Goal: Information Seeking & Learning: Learn about a topic

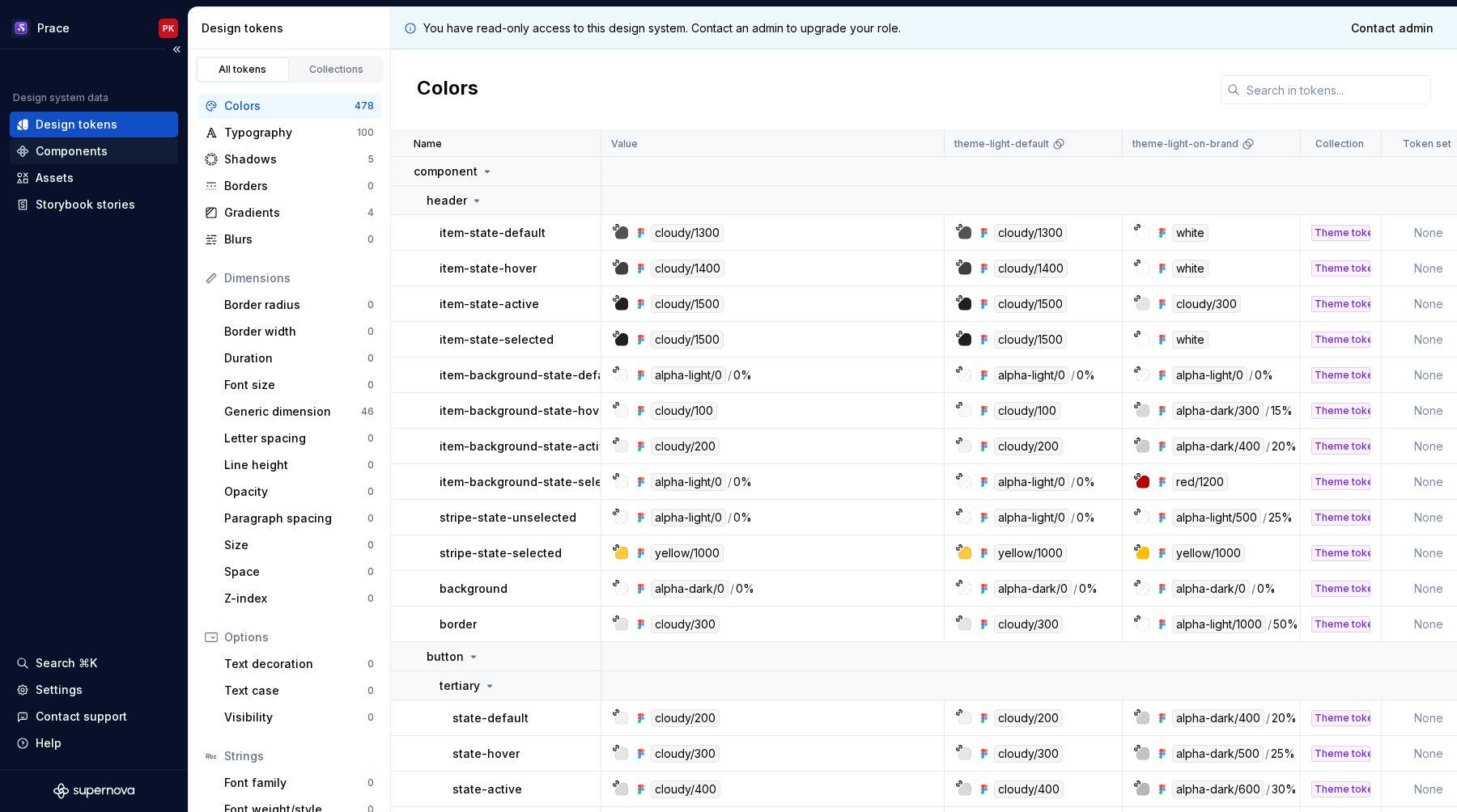
click at [80, 152] on div "Components" at bounding box center [71, 151] width 72 height 16
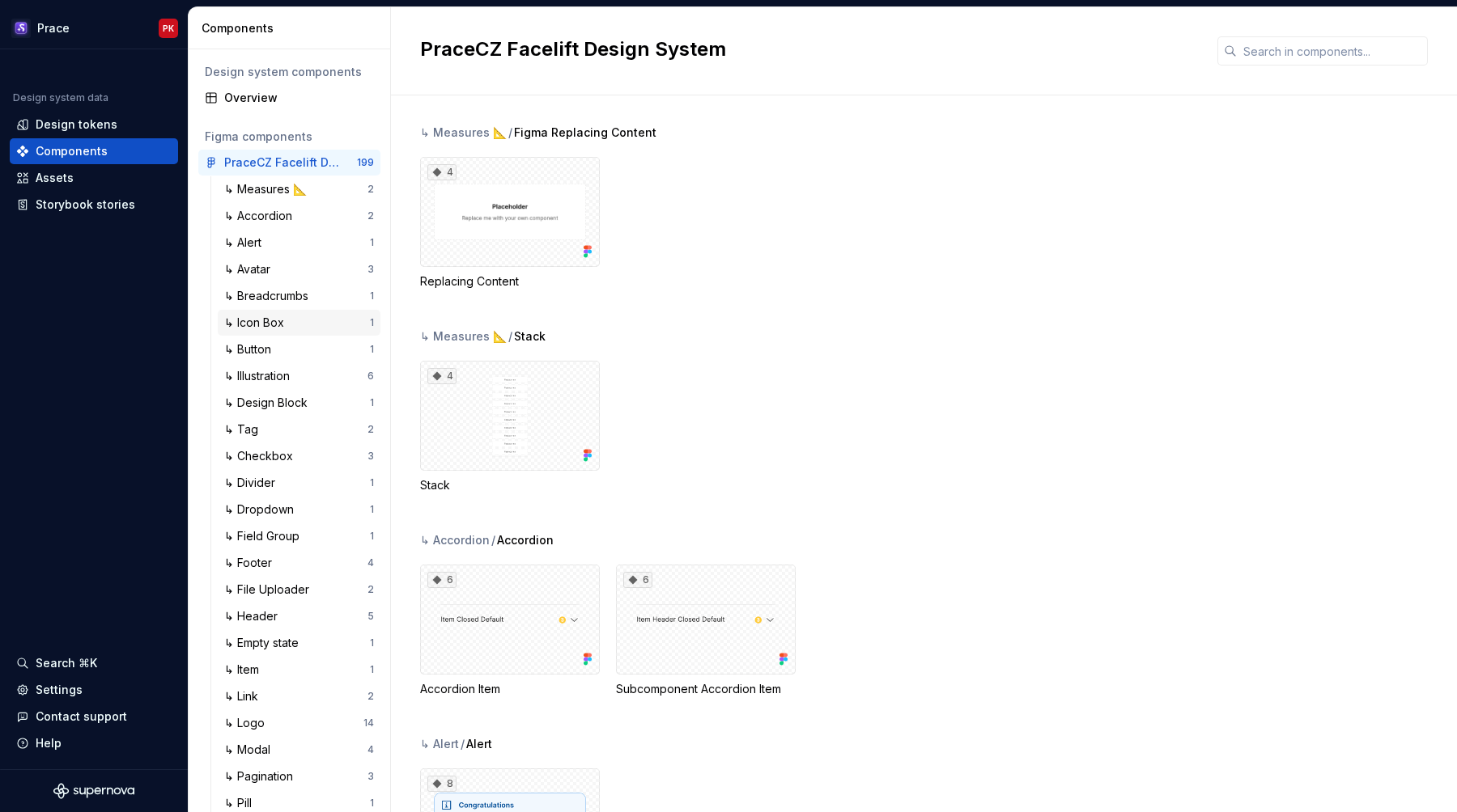
click at [280, 322] on div "↳ Icon Box" at bounding box center [257, 323] width 66 height 16
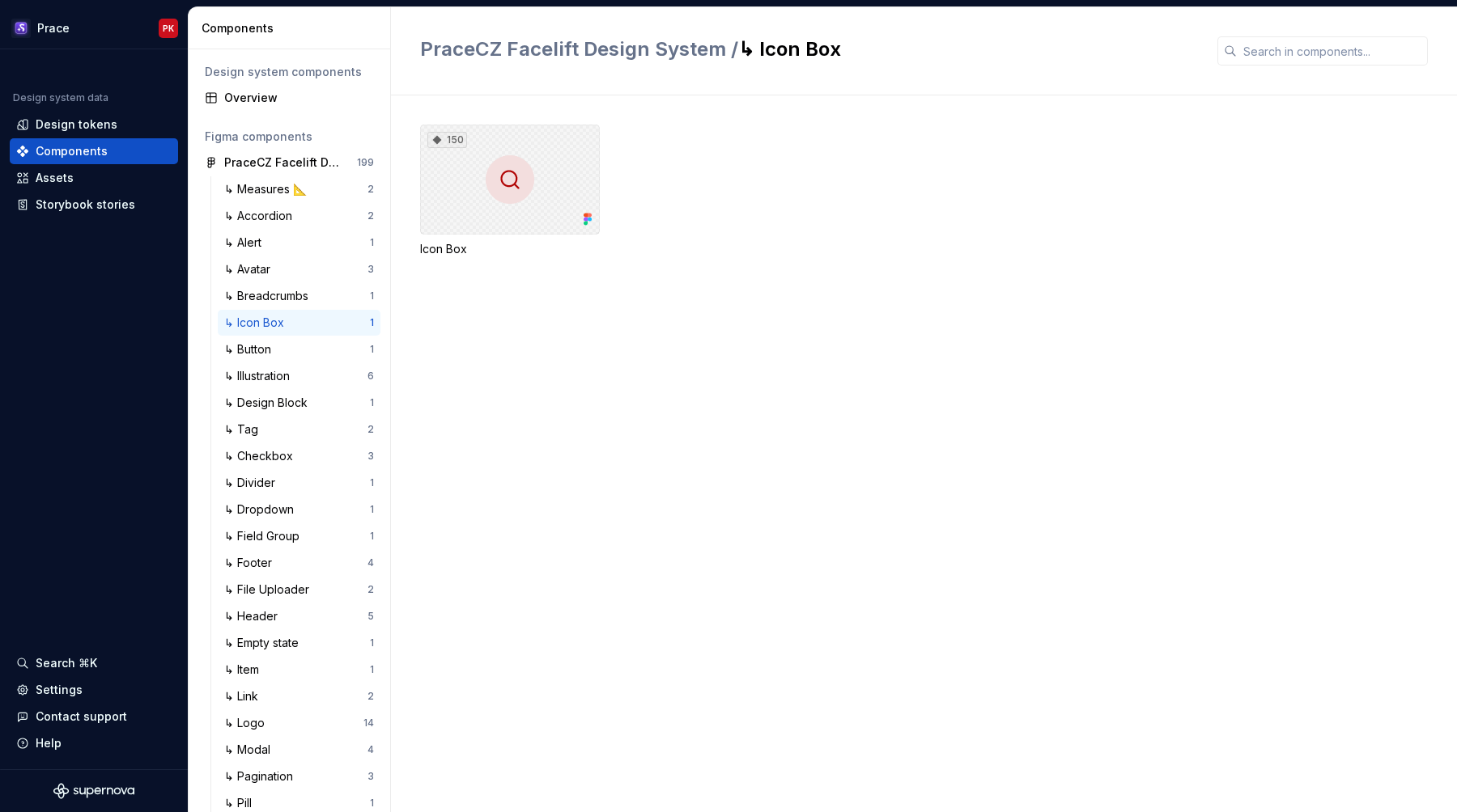
click at [458, 194] on div "150" at bounding box center [509, 180] width 180 height 110
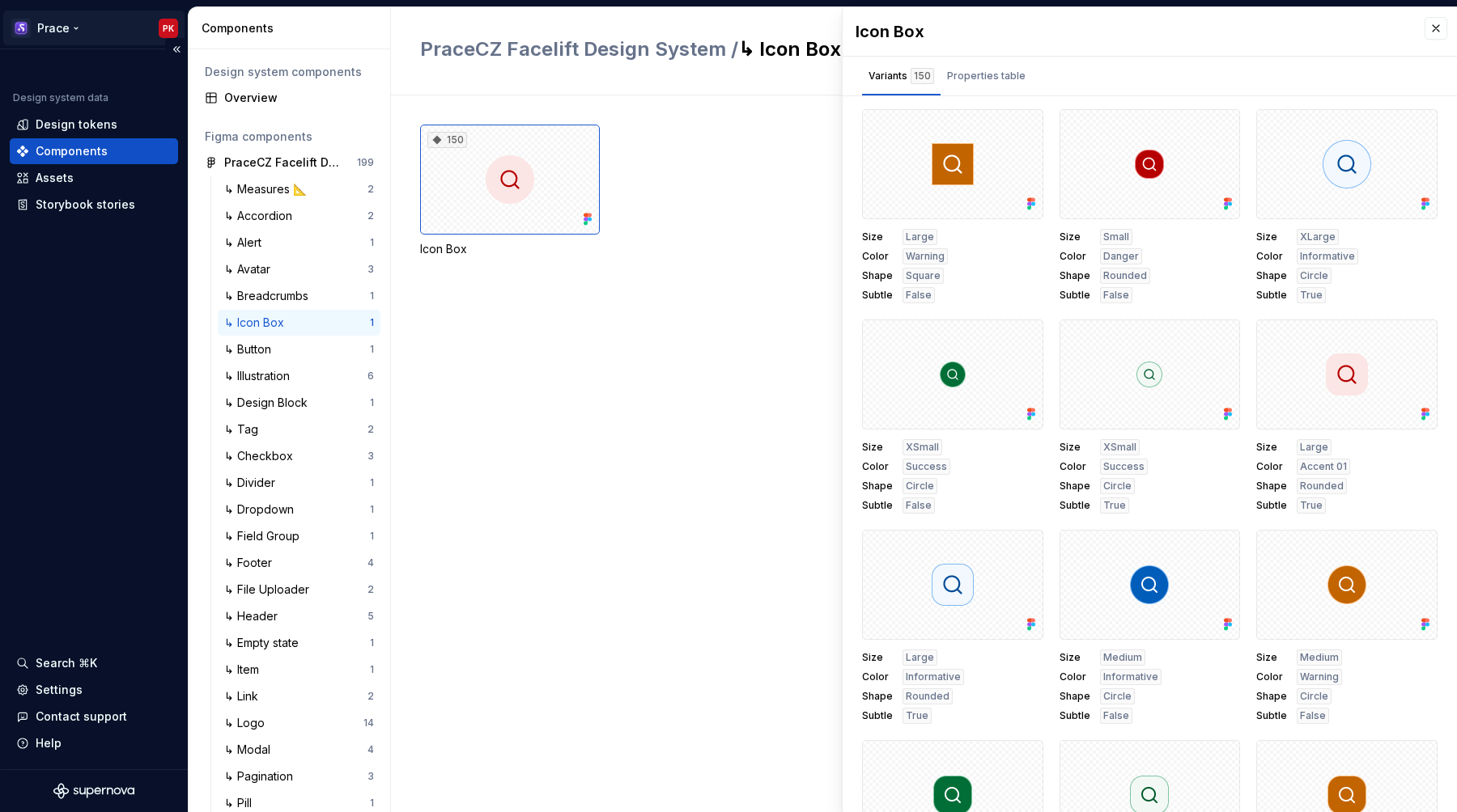
click at [73, 24] on html "Prace PK Design system data Design tokens Components Assets Storybook stories S…" at bounding box center [728, 406] width 1457 height 812
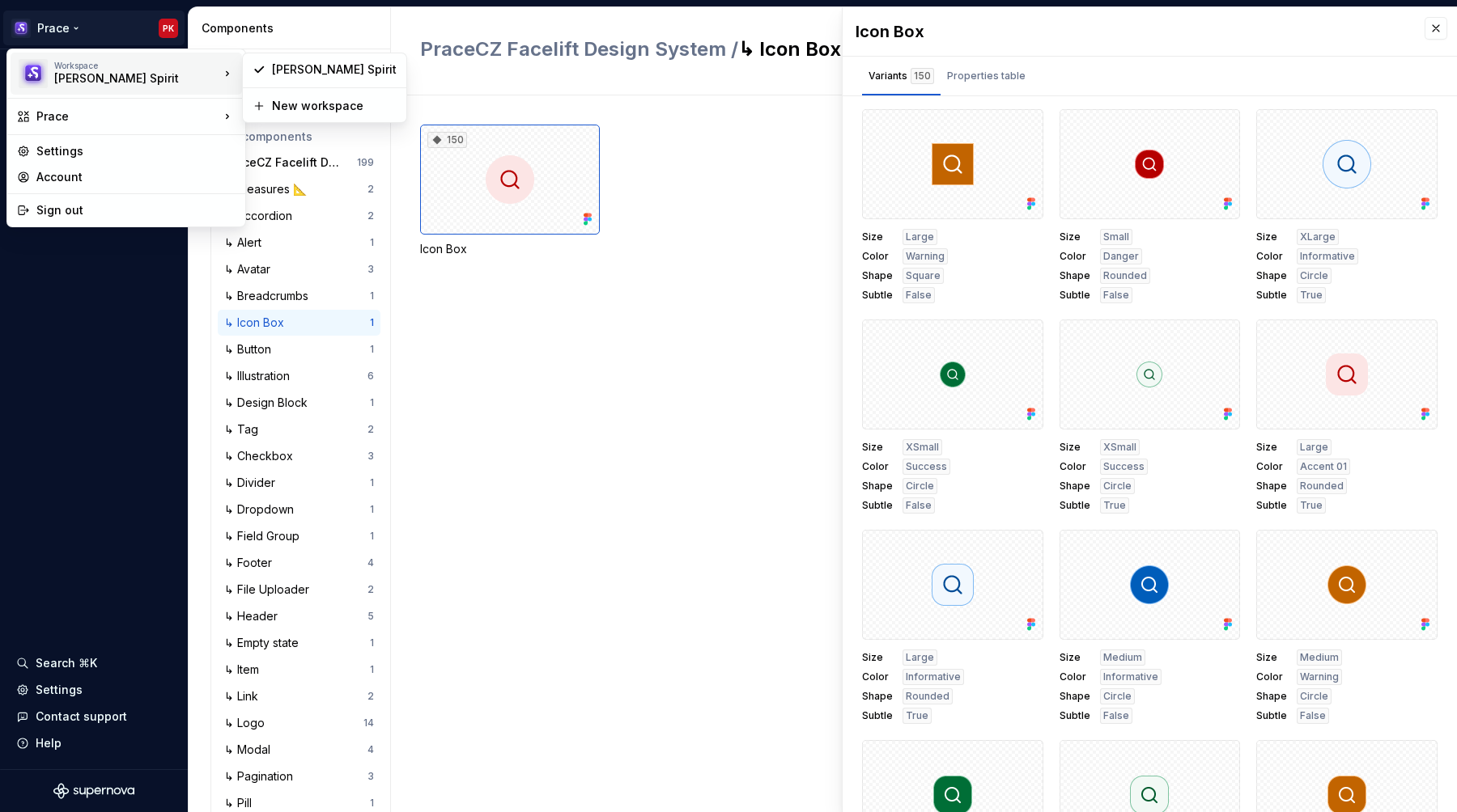
click at [90, 76] on div "[PERSON_NAME] Spirit" at bounding box center [123, 79] width 137 height 16
click at [281, 68] on div "[PERSON_NAME] Spirit" at bounding box center [335, 70] width 125 height 16
click at [53, 27] on html "Prace PK Design system data Design tokens Components Assets Storybook stories S…" at bounding box center [728, 406] width 1457 height 812
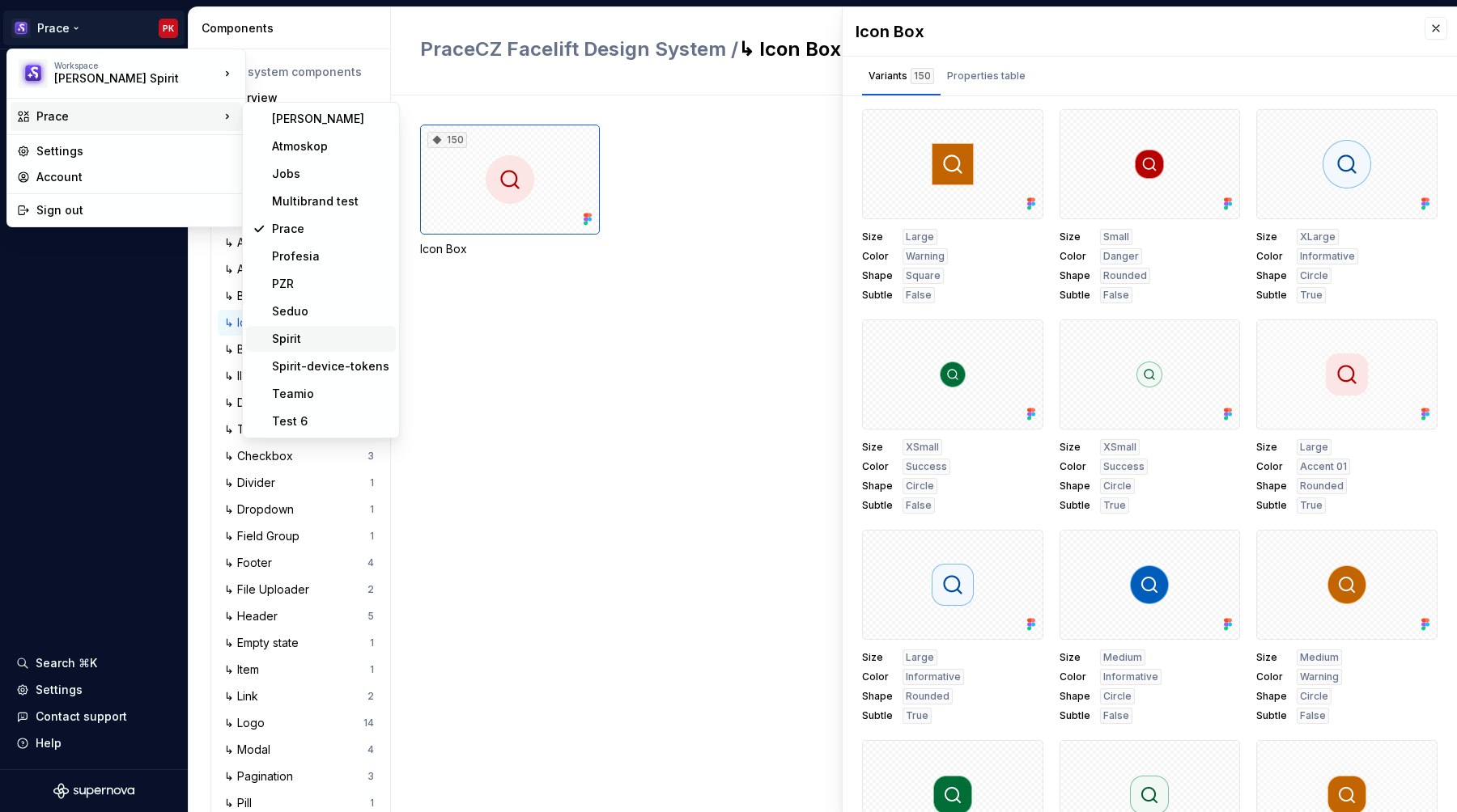
click at [300, 335] on div "Spirit" at bounding box center [331, 339] width 118 height 16
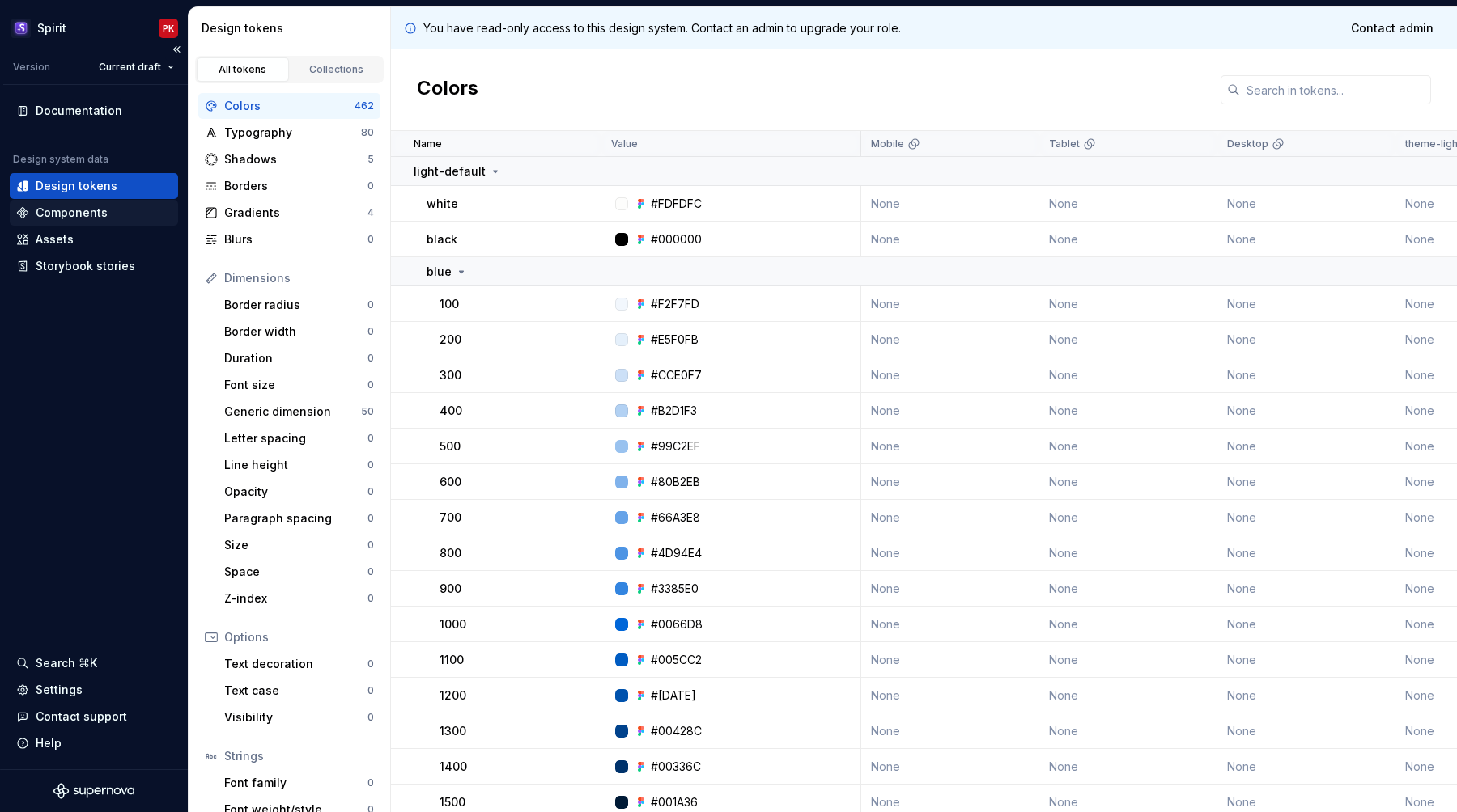
click at [77, 215] on div "Components" at bounding box center [71, 212] width 72 height 16
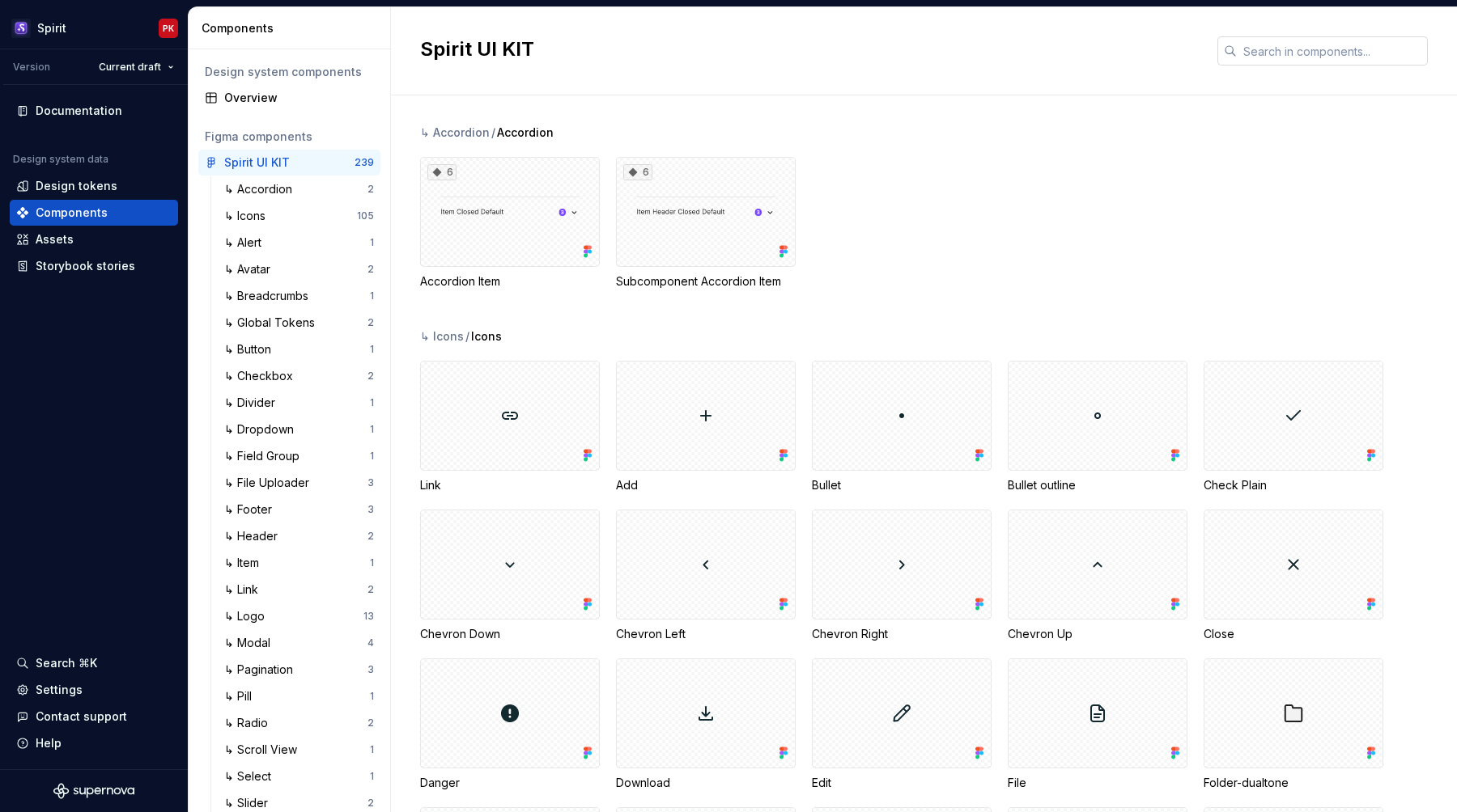
click at [1272, 53] on input "text" at bounding box center [1331, 51] width 191 height 29
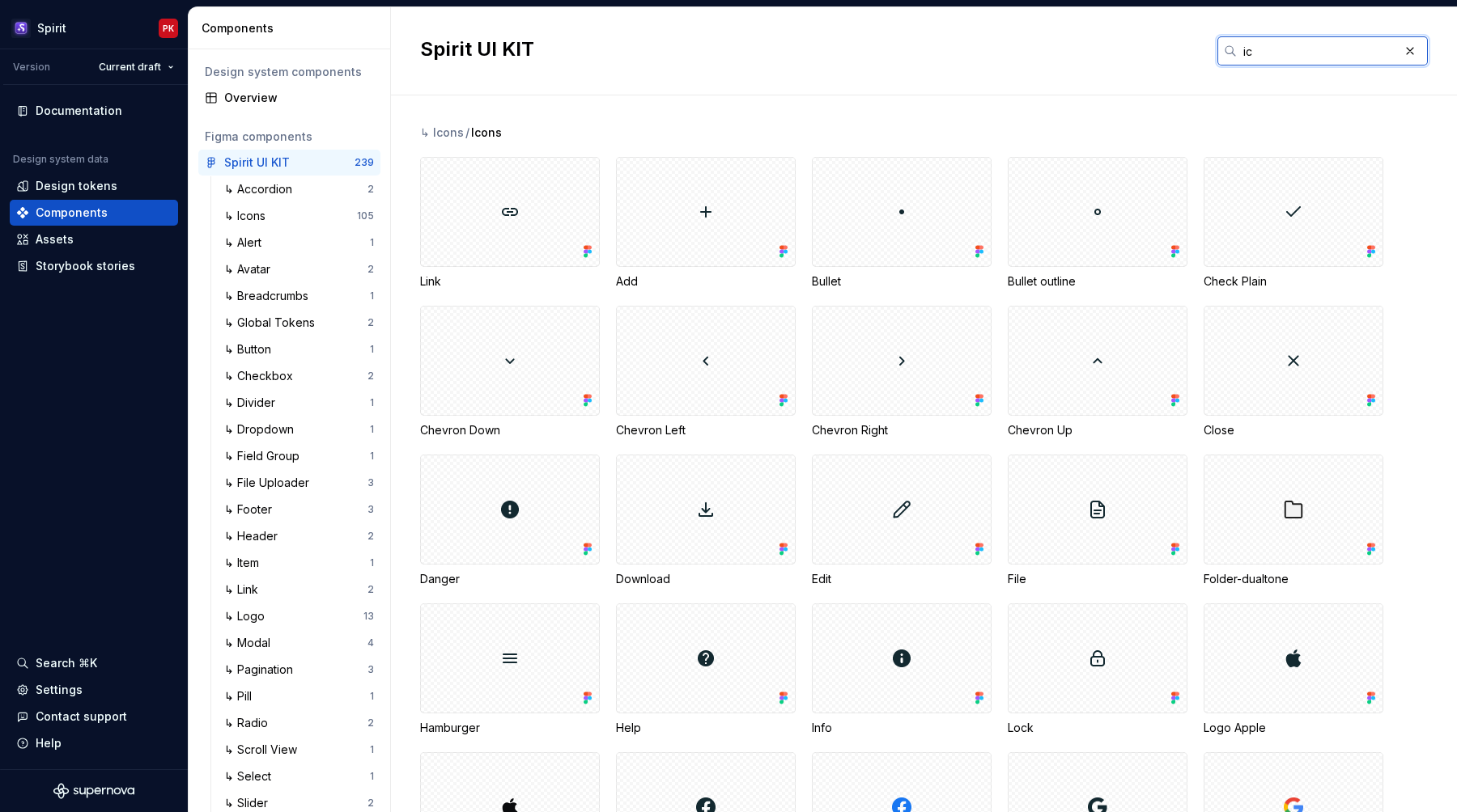
type input "i"
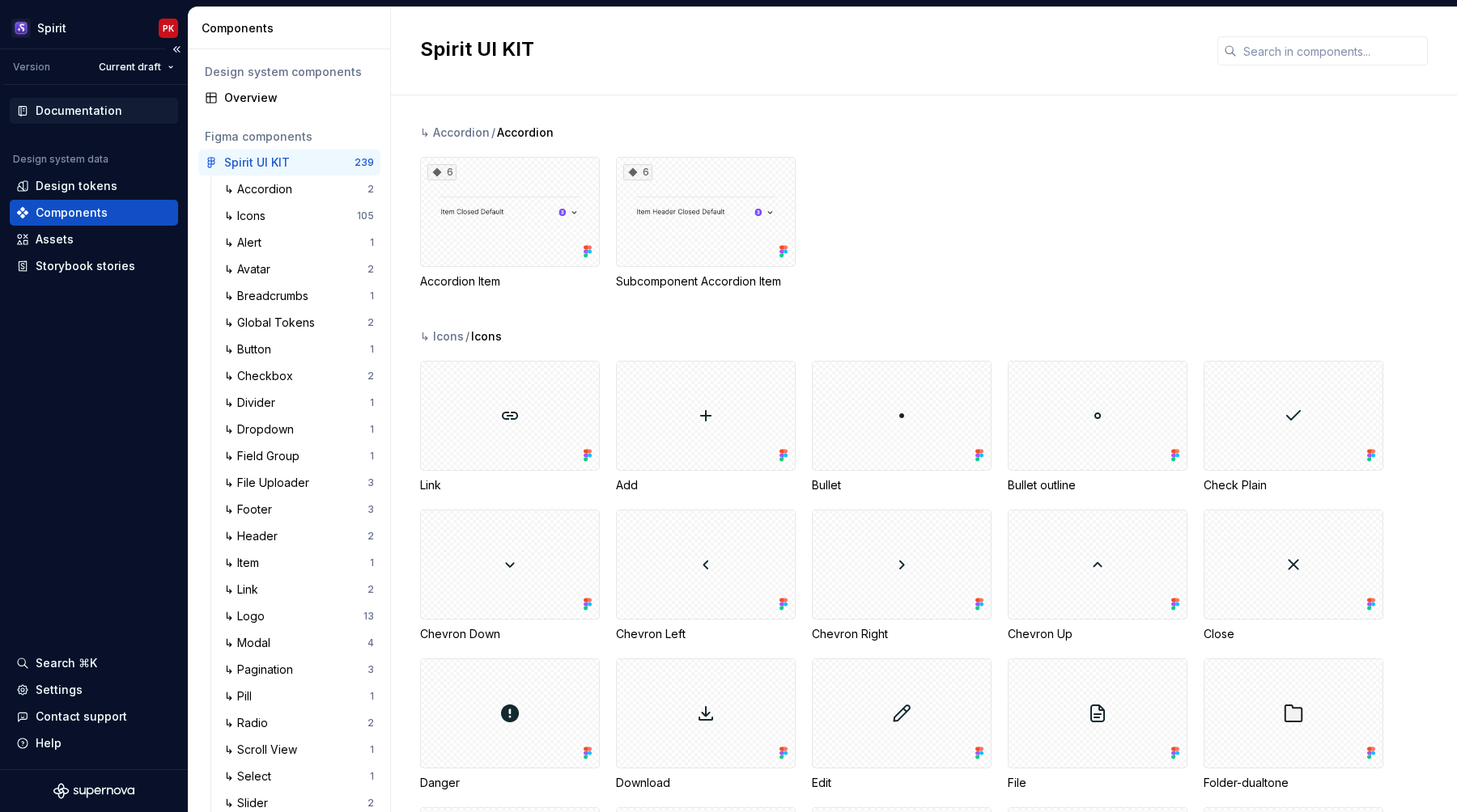
click at [79, 110] on div "Documentation" at bounding box center [79, 111] width 87 height 16
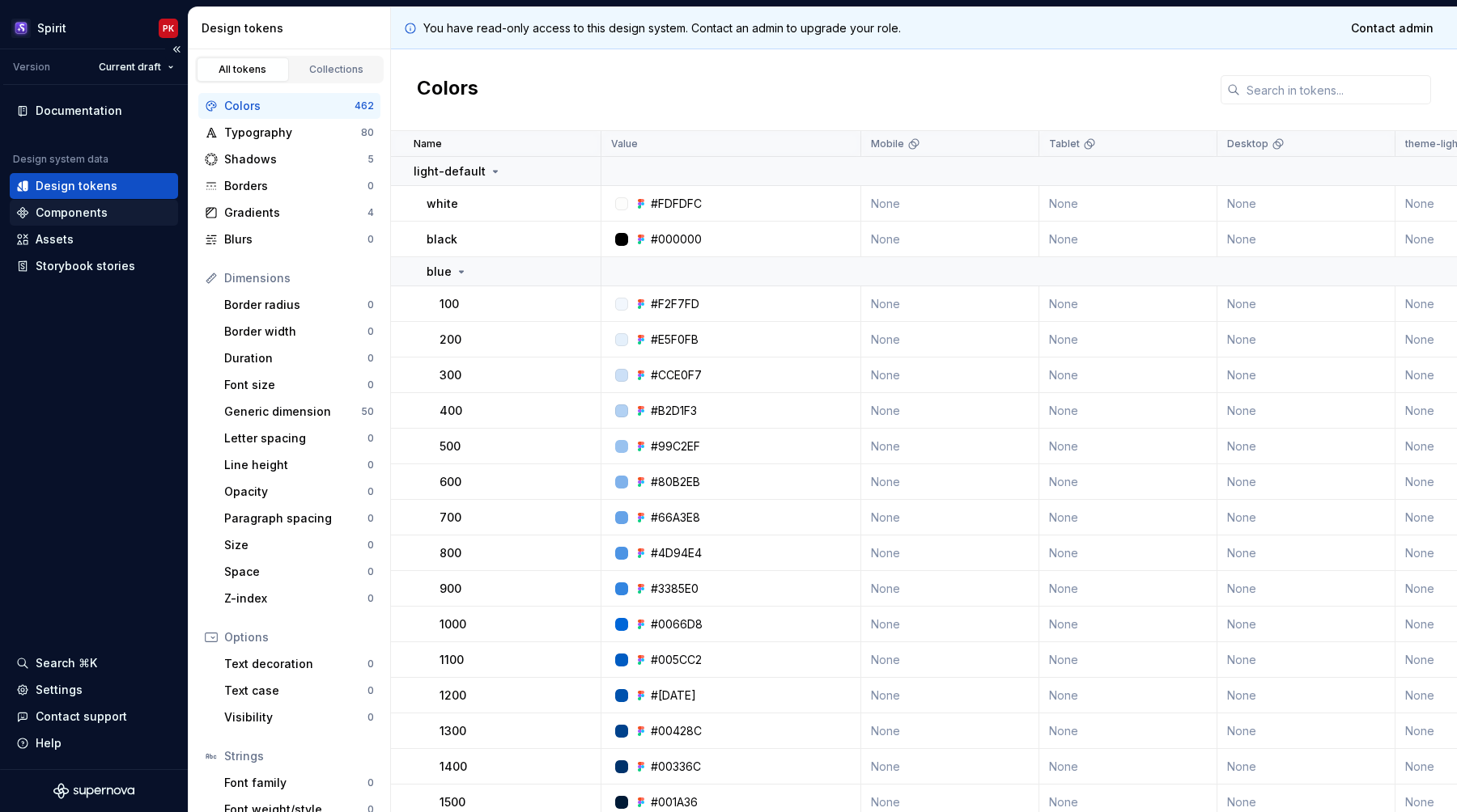
click at [87, 211] on div "Components" at bounding box center [71, 212] width 72 height 16
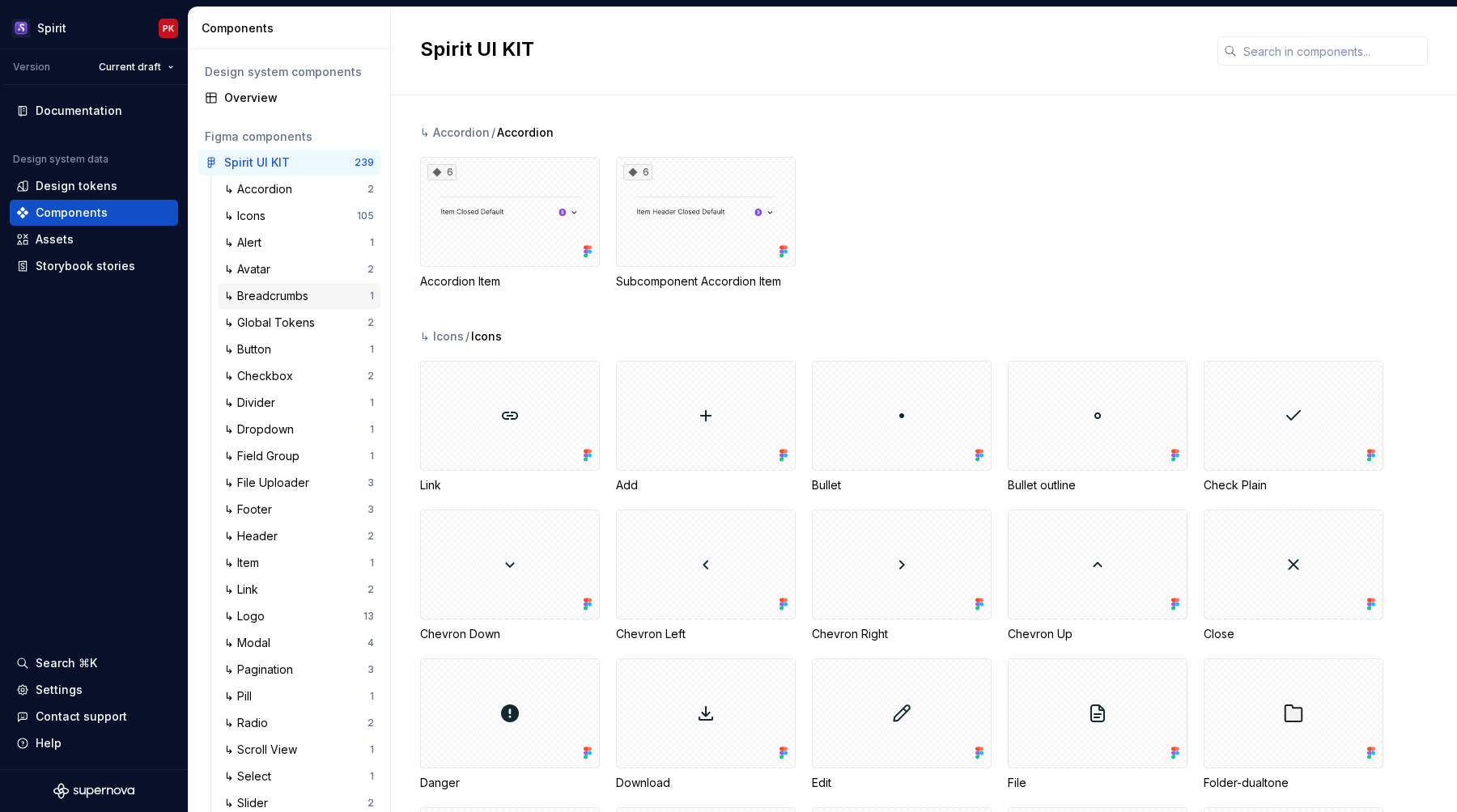
click at [270, 285] on div "↳ Breadcrumbs 1" at bounding box center [299, 296] width 163 height 26
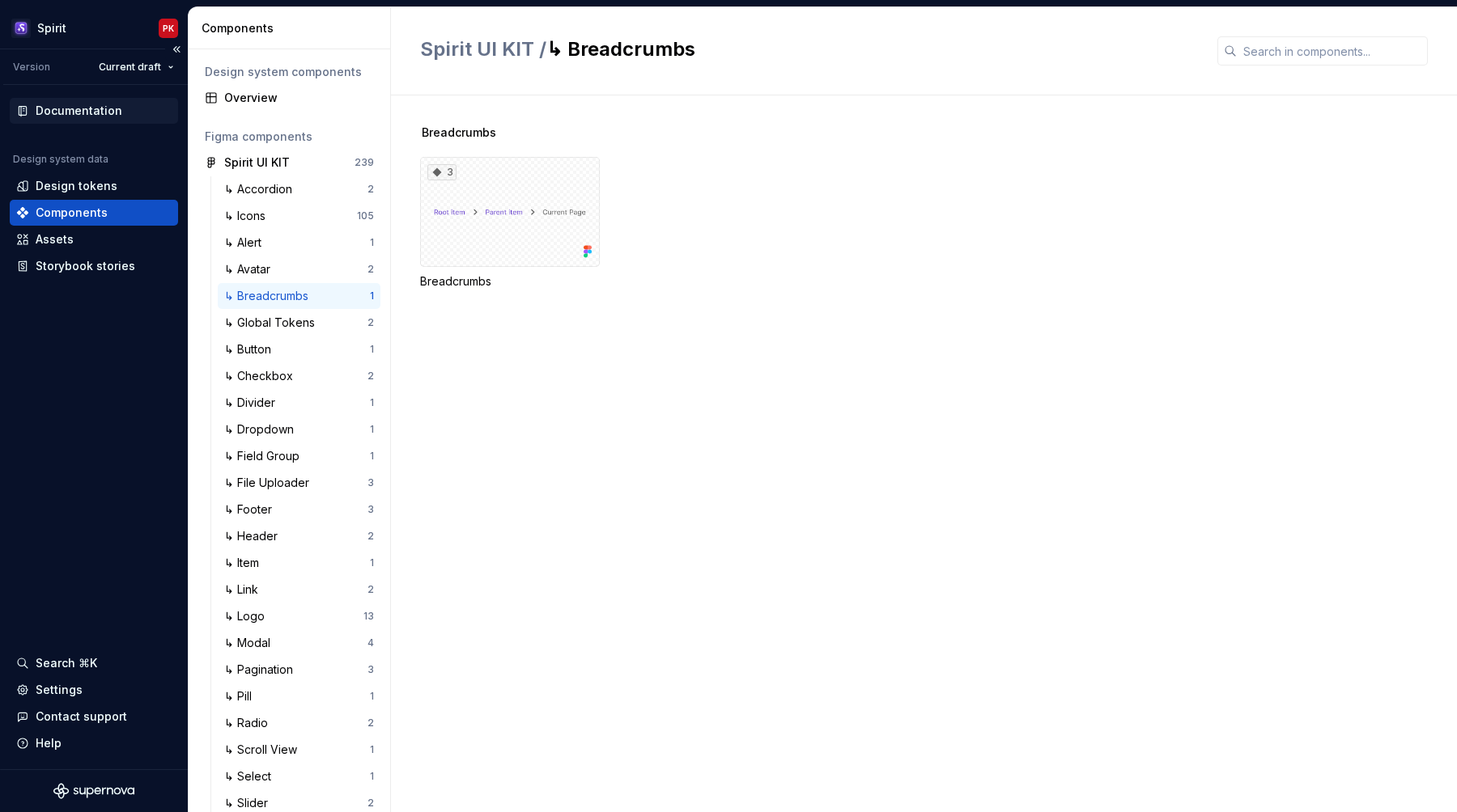
click at [89, 119] on div "Documentation" at bounding box center [94, 110] width 168 height 26
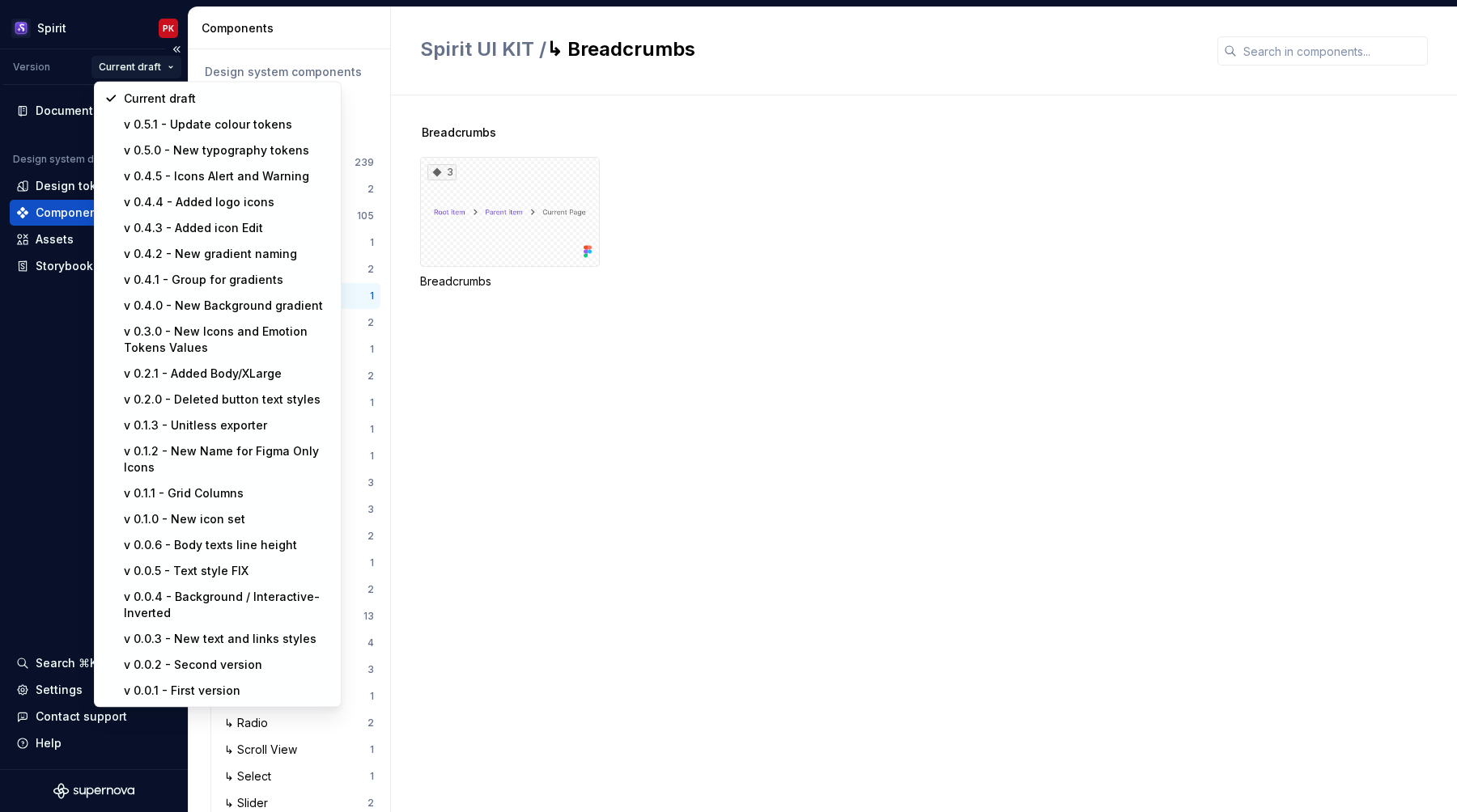
click at [158, 62] on html "Spirit PK Version Current draft Documentation Design system data Design tokens …" at bounding box center [728, 406] width 1457 height 812
click at [58, 373] on html "Spirit PK Version Current draft Documentation Design system data Design tokens …" at bounding box center [728, 406] width 1457 height 812
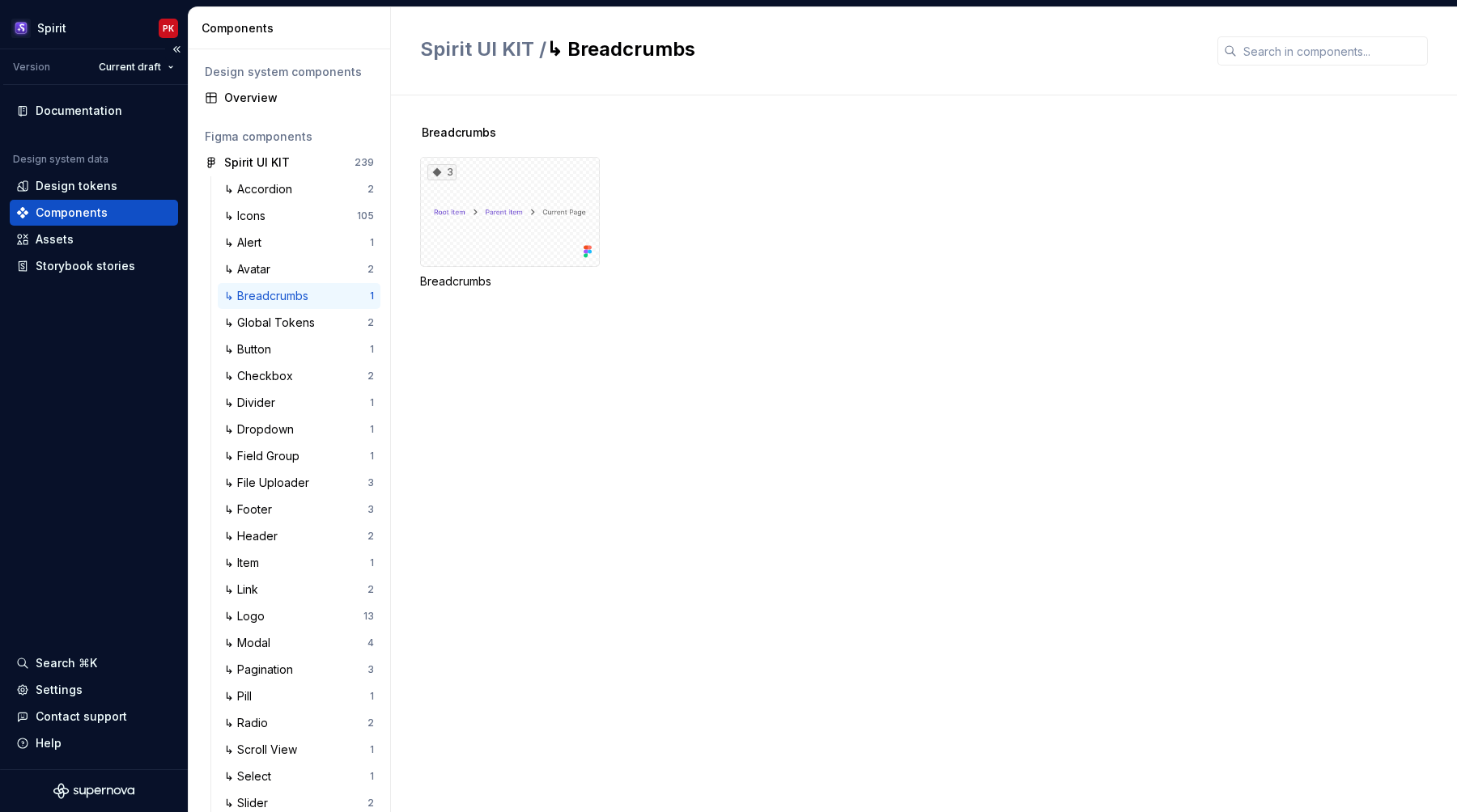
click at [61, 219] on div "Components" at bounding box center [71, 212] width 72 height 16
click at [498, 251] on div "3" at bounding box center [509, 212] width 180 height 110
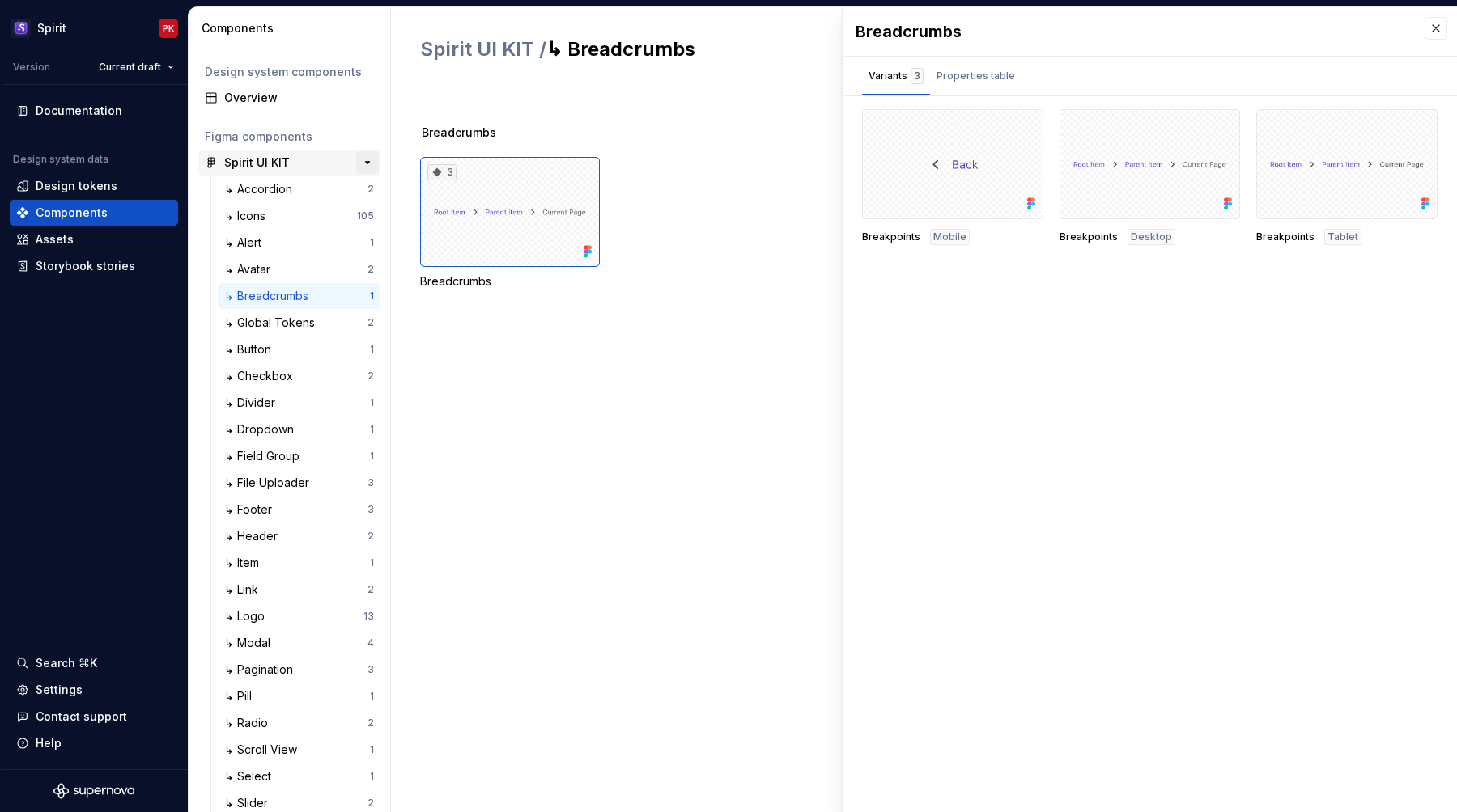
click at [369, 159] on button "button" at bounding box center [367, 162] width 23 height 23
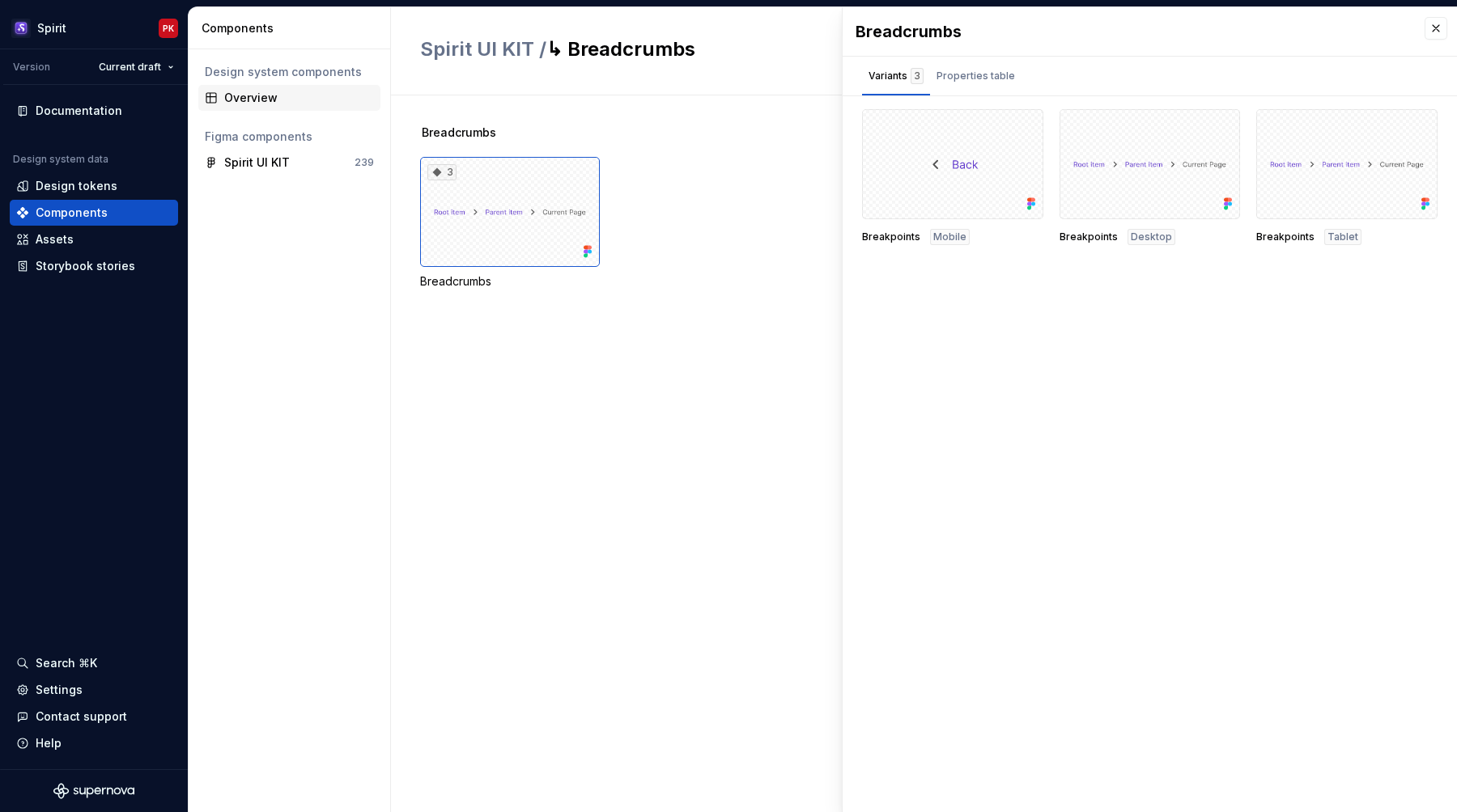
click at [247, 91] on div "Overview" at bounding box center [299, 98] width 150 height 16
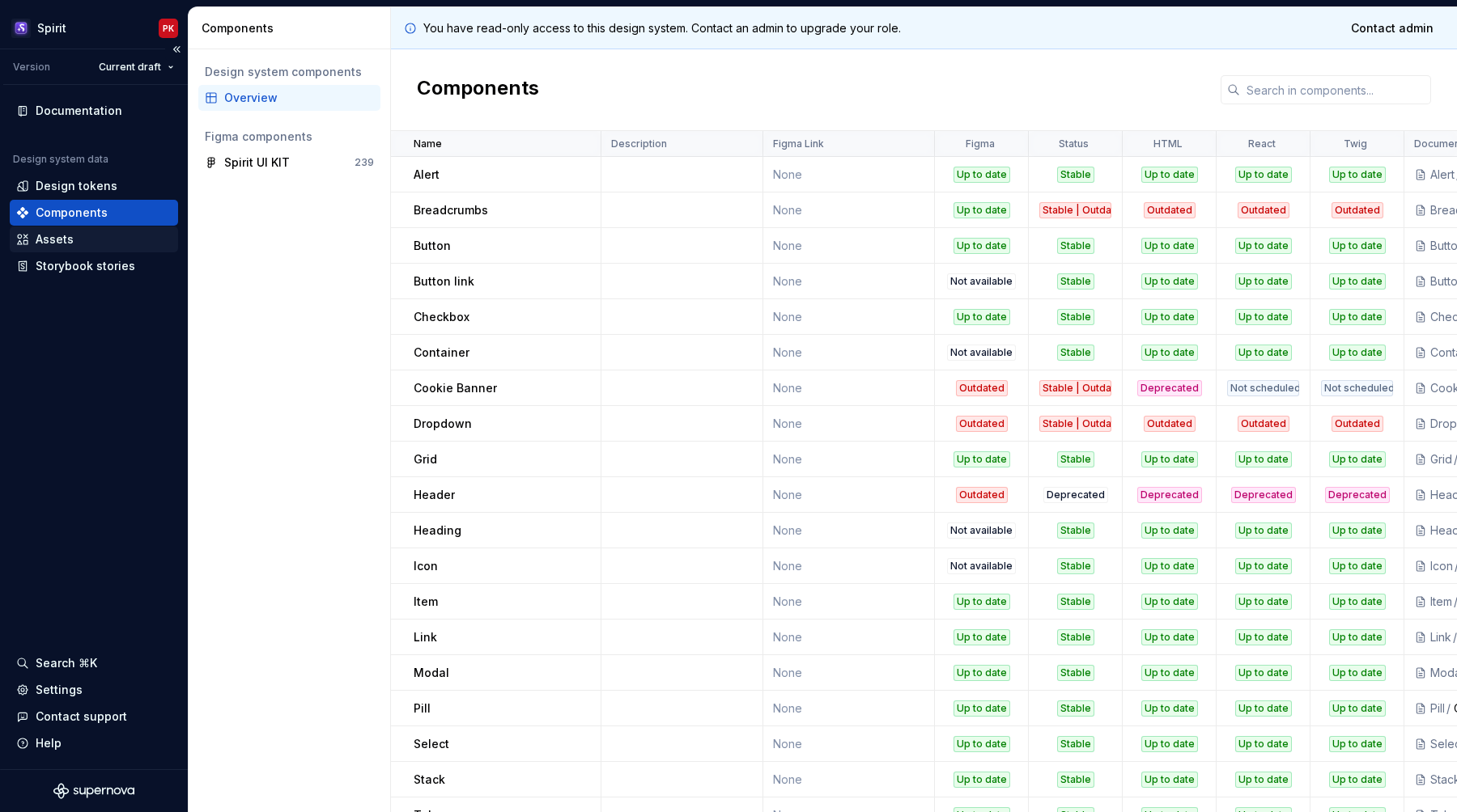
click at [73, 242] on div "Assets" at bounding box center [94, 240] width 156 height 16
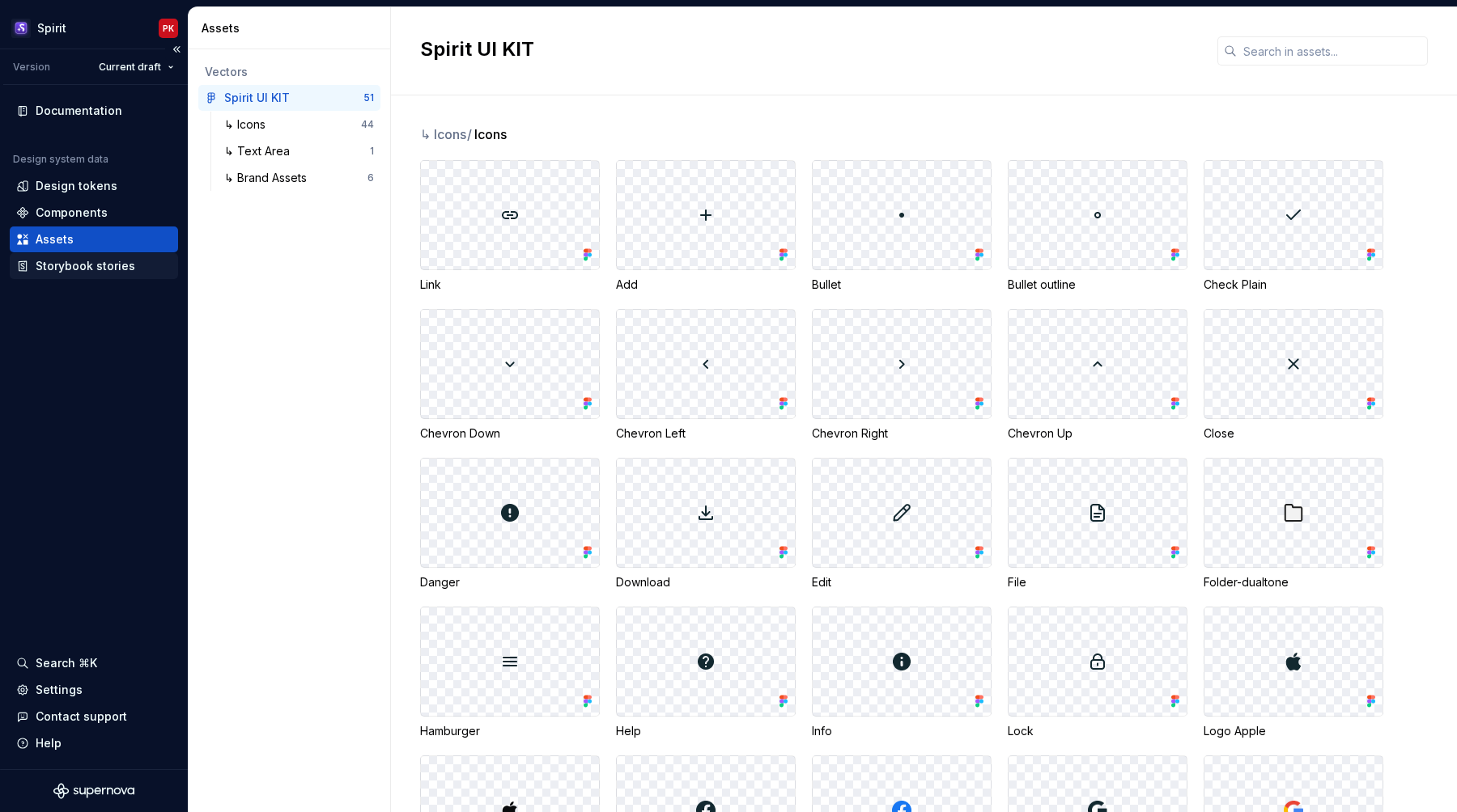
click at [71, 265] on div "Storybook stories" at bounding box center [85, 266] width 99 height 16
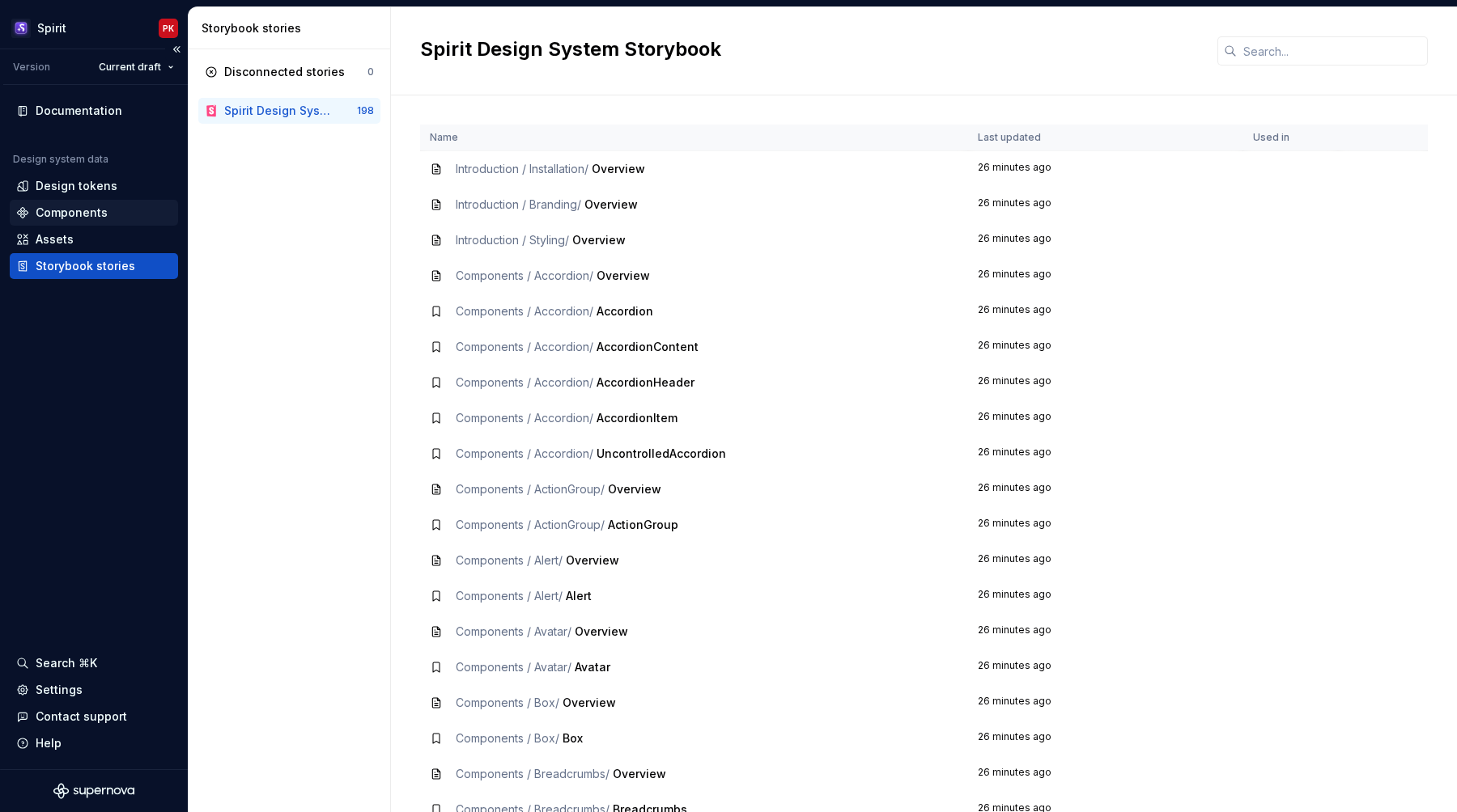
click at [64, 212] on div "Components" at bounding box center [71, 212] width 72 height 16
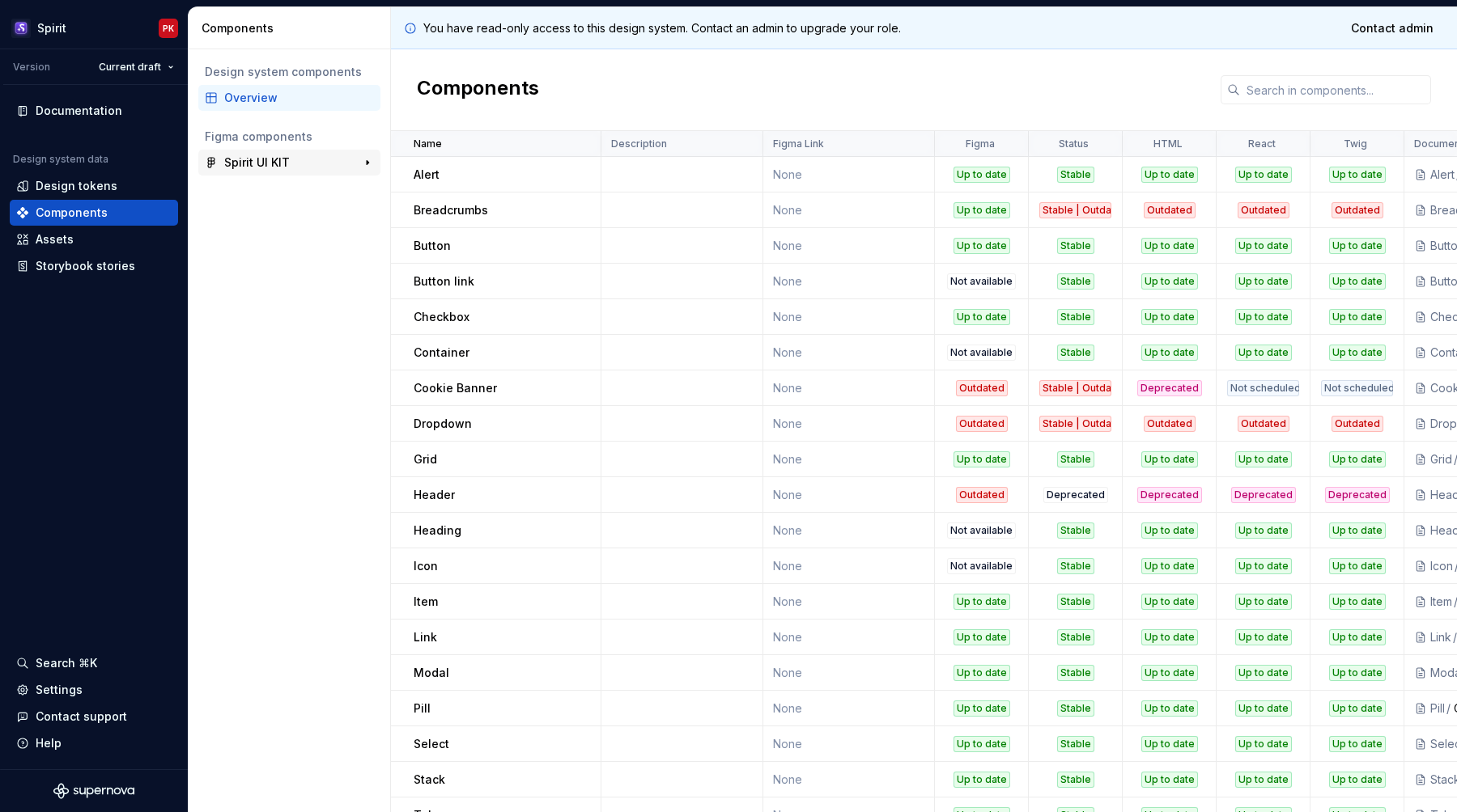
click at [259, 155] on div "Spirit UI KIT" at bounding box center [257, 163] width 65 height 16
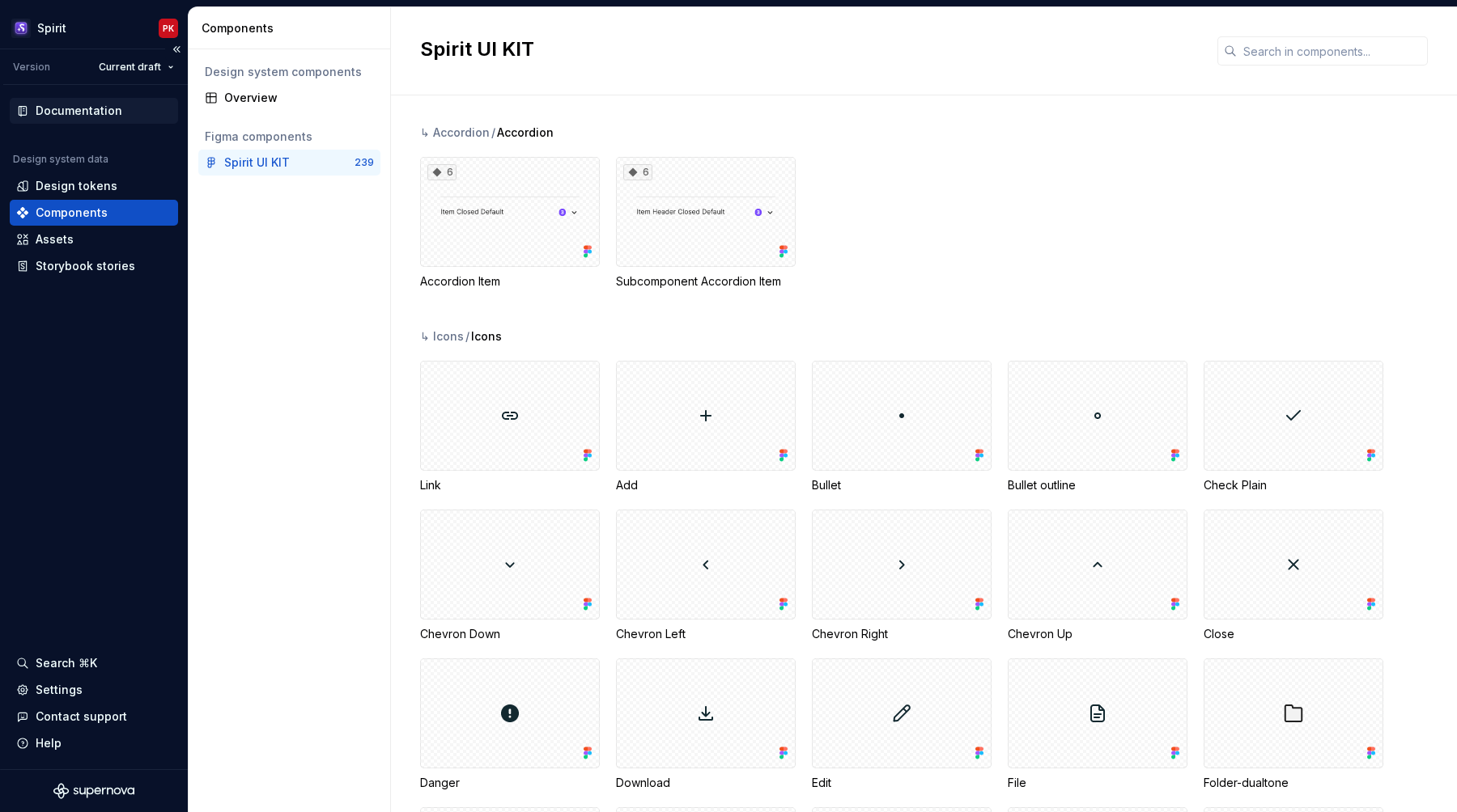
click at [107, 111] on div "Documentation" at bounding box center [79, 111] width 87 height 16
